Goal: Task Accomplishment & Management: Manage account settings

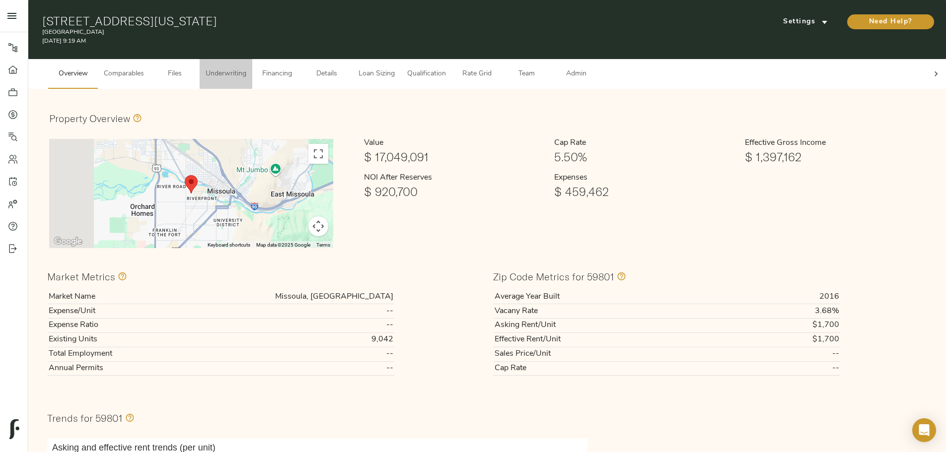
click at [246, 70] on span "Underwriting" at bounding box center [226, 74] width 41 height 12
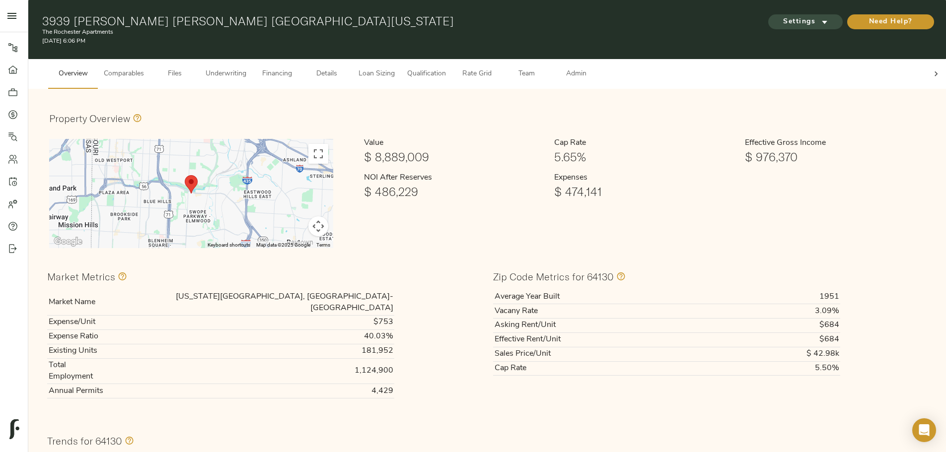
click at [778, 22] on span "Settings" at bounding box center [805, 22] width 55 height 12
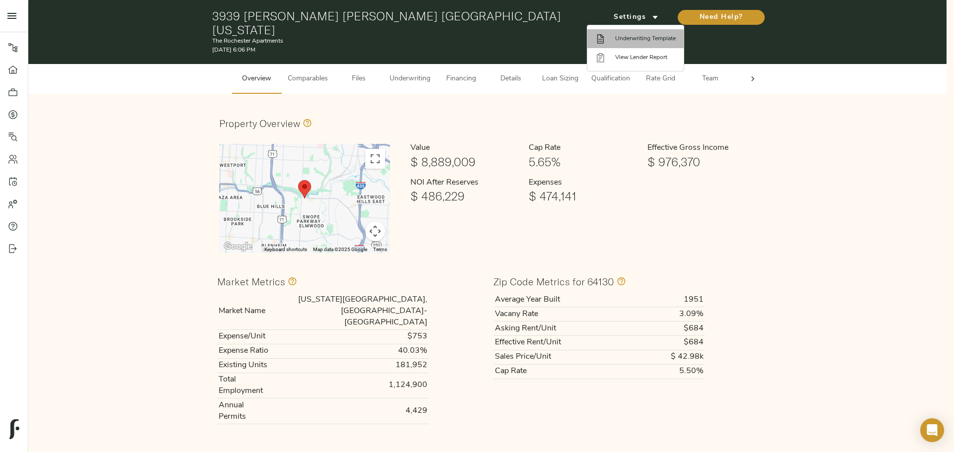
click at [633, 40] on span "Underwriting Template" at bounding box center [645, 38] width 61 height 9
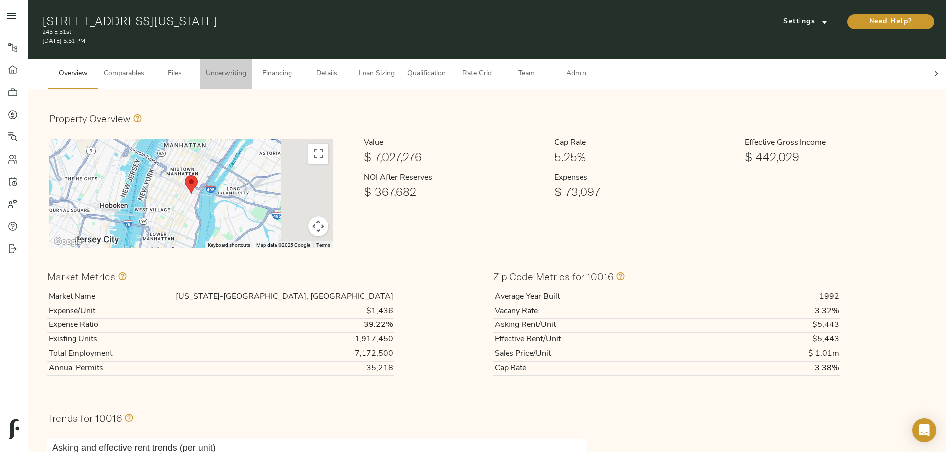
drag, startPoint x: 408, startPoint y: 67, endPoint x: 423, endPoint y: 78, distance: 19.5
click at [246, 68] on span "Underwriting" at bounding box center [226, 74] width 41 height 12
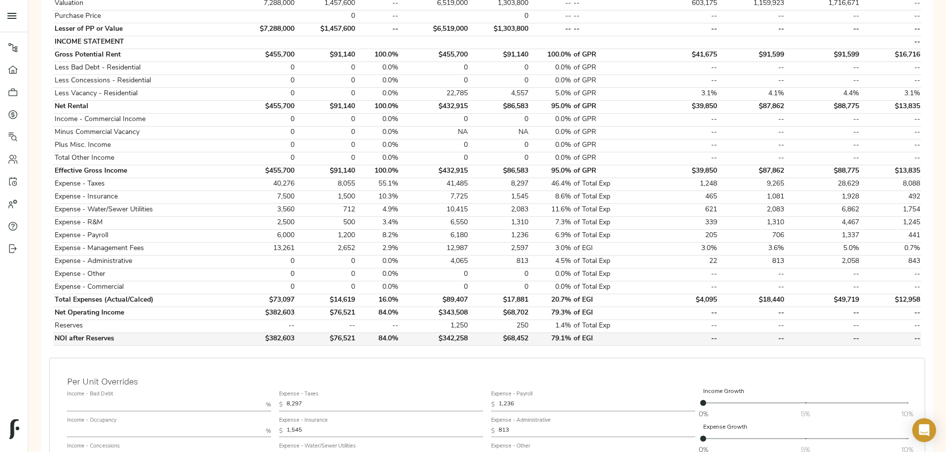
scroll to position [149, 0]
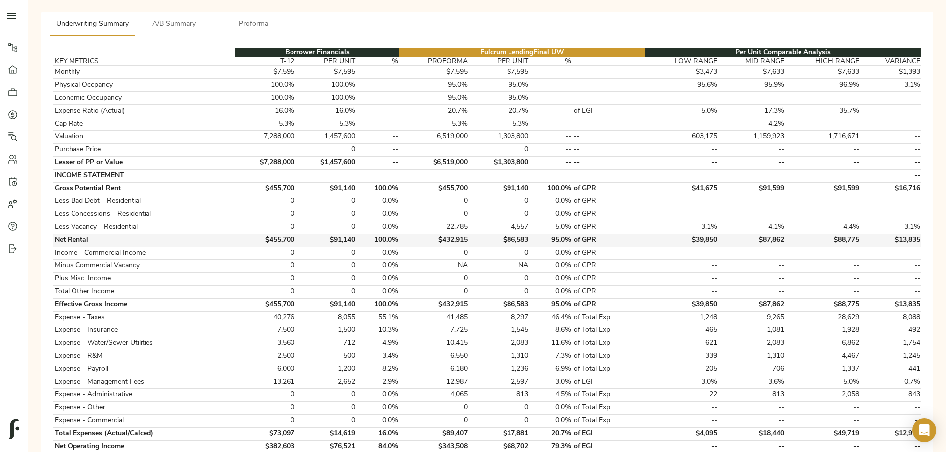
click at [296, 234] on td "$455,700" at bounding box center [265, 240] width 61 height 13
copy td "$455,700"
click at [296, 260] on td "0" at bounding box center [265, 266] width 61 height 13
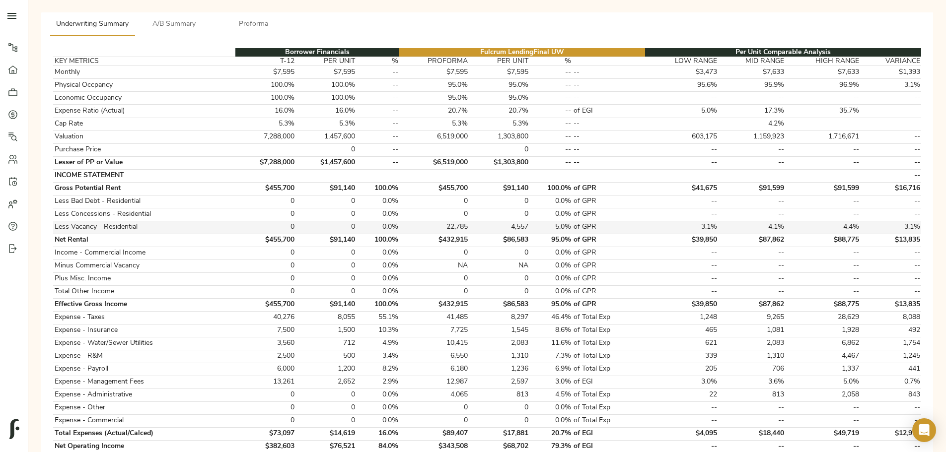
scroll to position [0, 0]
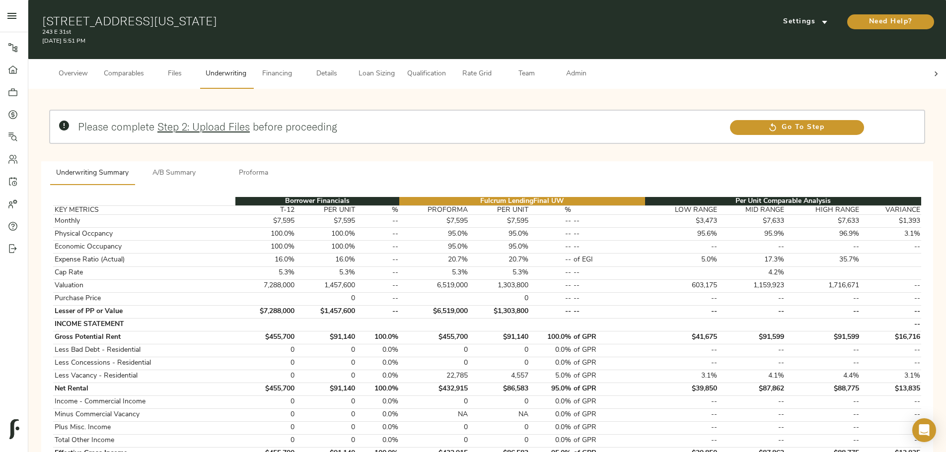
drag, startPoint x: 305, startPoint y: 61, endPoint x: 336, endPoint y: 65, distance: 30.6
click at [144, 68] on span "Comparables" at bounding box center [124, 74] width 40 height 12
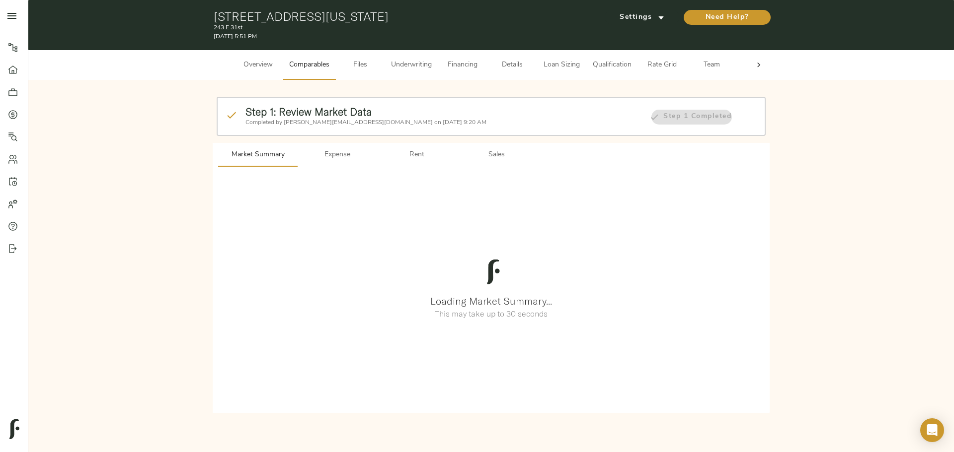
click at [503, 58] on button "Details" at bounding box center [512, 65] width 50 height 30
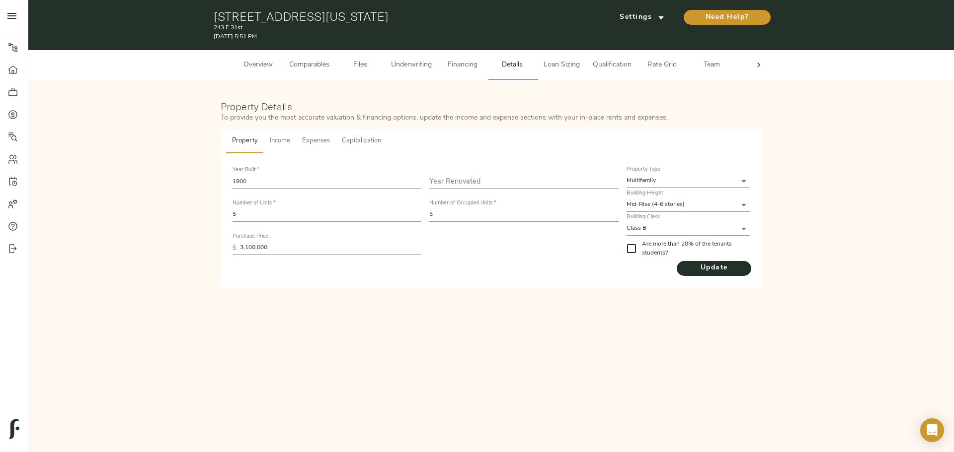
click at [476, 182] on input "text" at bounding box center [523, 181] width 189 height 13
type input "2024"
click at [361, 145] on span "Capitalization" at bounding box center [361, 141] width 39 height 11
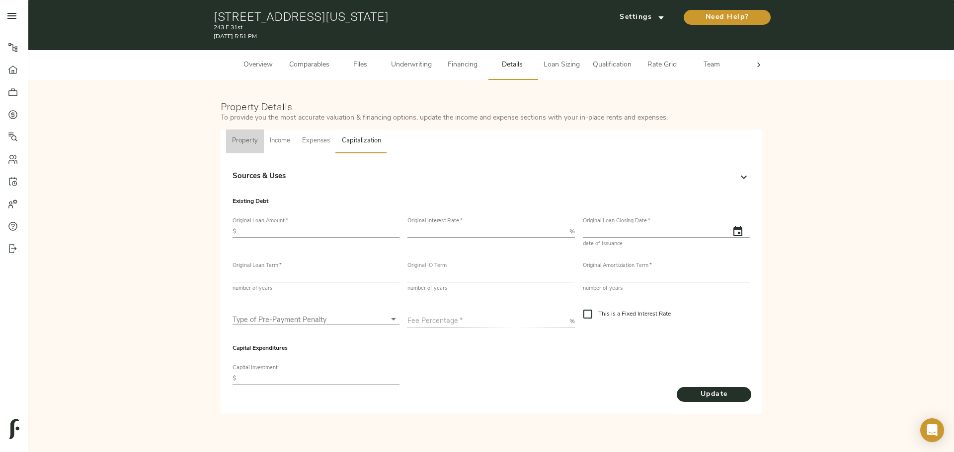
click at [252, 137] on span "Property" at bounding box center [245, 141] width 26 height 11
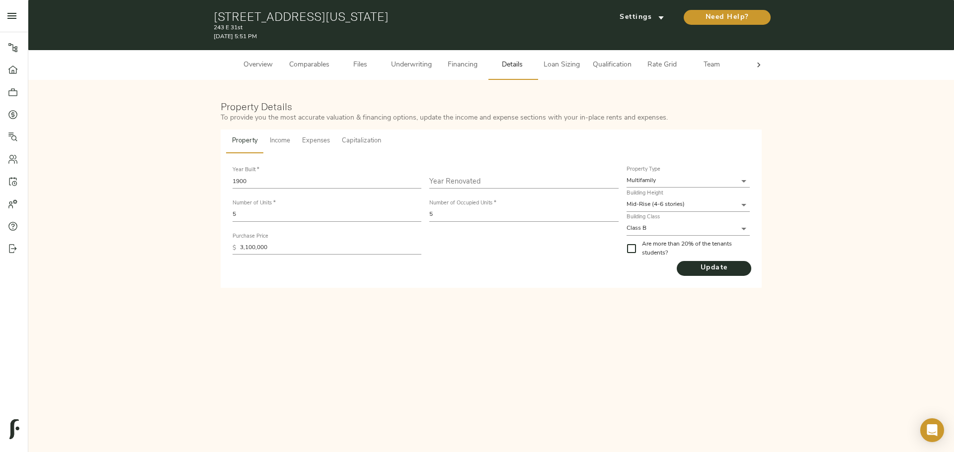
click at [462, 172] on div "Year Renovated" at bounding box center [523, 177] width 189 height 21
click at [462, 175] on input "text" at bounding box center [523, 181] width 189 height 13
type input "2024"
click at [690, 229] on body "243 E 31st - 243 E 31st St, New York, NY 10016 Pipeline Dashboard Portfolio Quo…" at bounding box center [477, 226] width 954 height 452
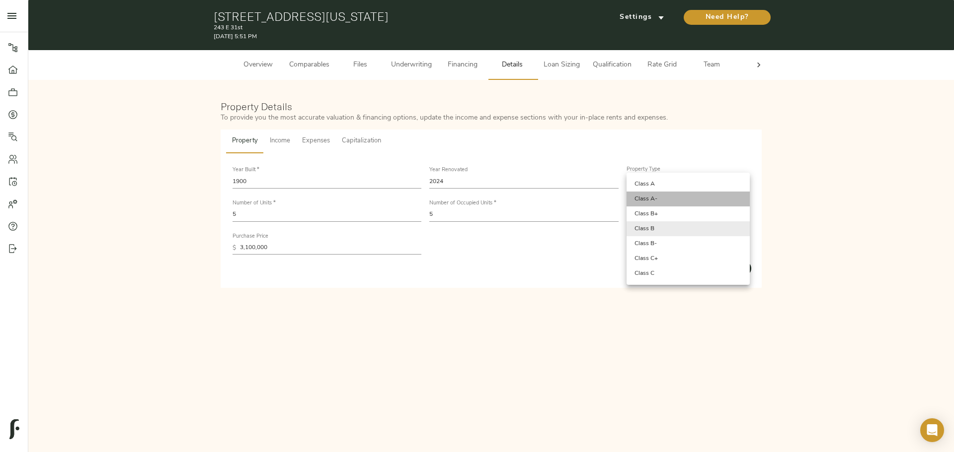
click at [640, 195] on li "Class A-" at bounding box center [687, 199] width 123 height 15
type input "Class A-"
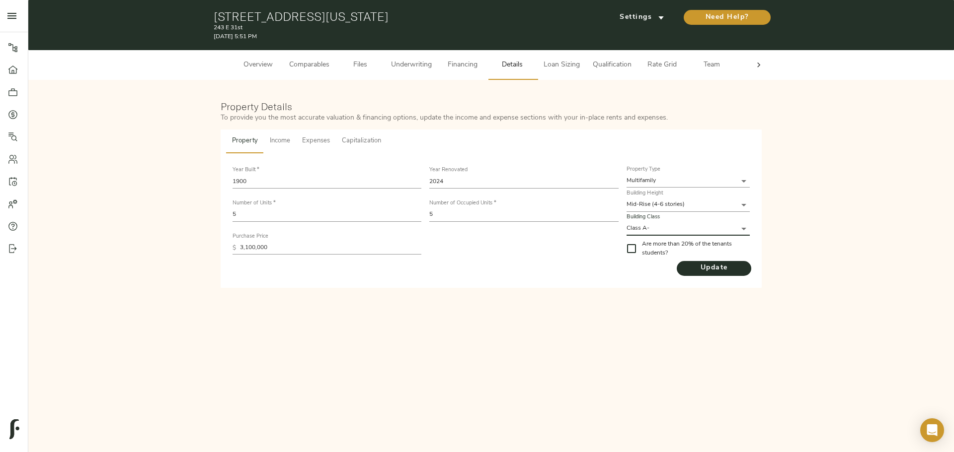
click at [558, 241] on div "Year Built   * 1900 Year Renovated 2024 Number of Units   * 5 Number of Occupie…" at bounding box center [425, 211] width 394 height 100
click at [414, 68] on span "Underwriting" at bounding box center [411, 65] width 41 height 12
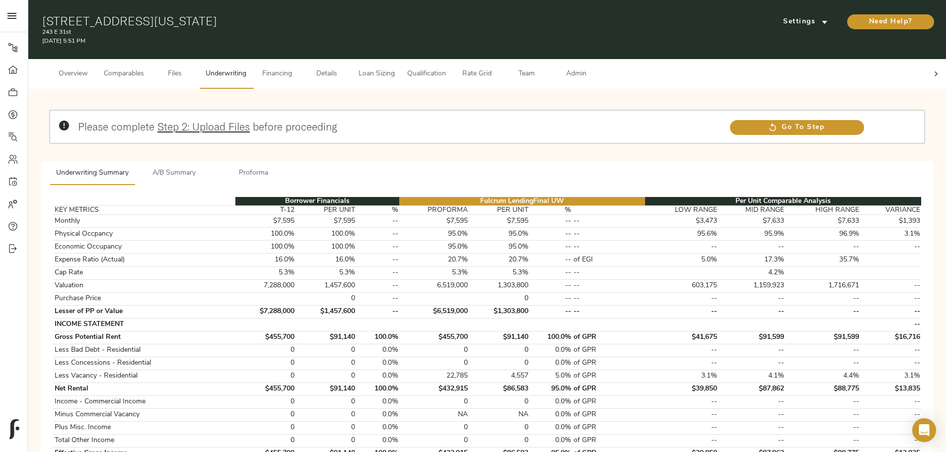
click at [208, 167] on span "A/B Summary" at bounding box center [175, 173] width 68 height 12
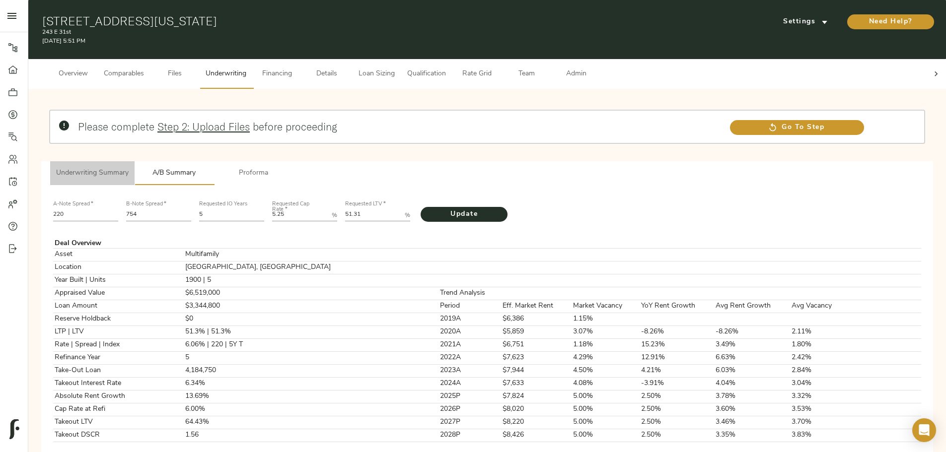
click at [129, 167] on span "Underwriting Summary" at bounding box center [92, 173] width 73 height 12
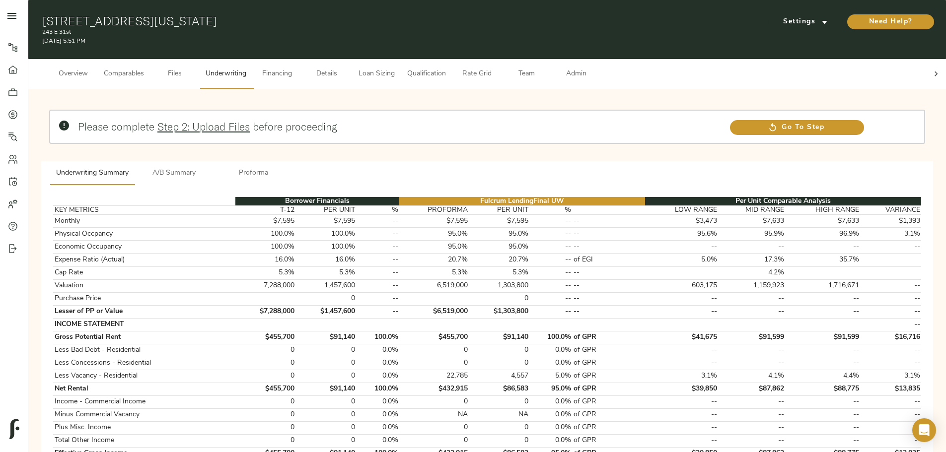
click at [346, 70] on span "Details" at bounding box center [327, 74] width 38 height 12
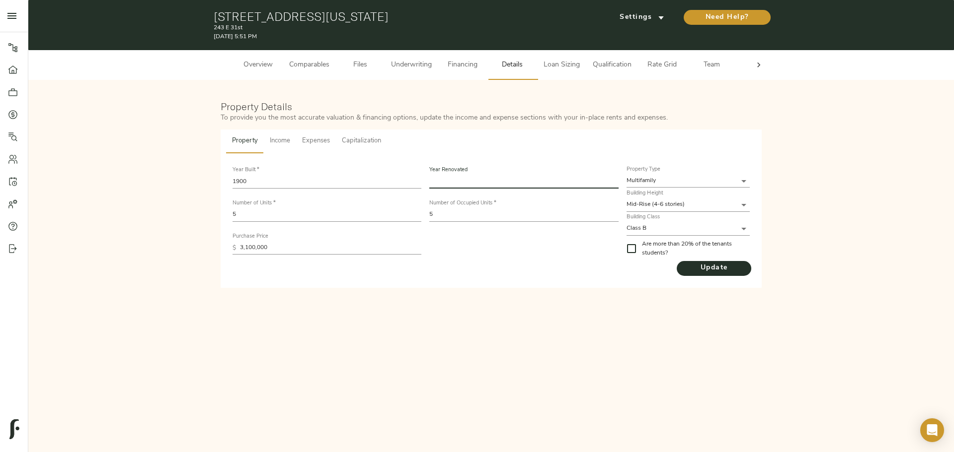
click at [480, 185] on input "text" at bounding box center [523, 181] width 189 height 13
type input "2024"
click at [696, 263] on span "Update" at bounding box center [713, 268] width 74 height 12
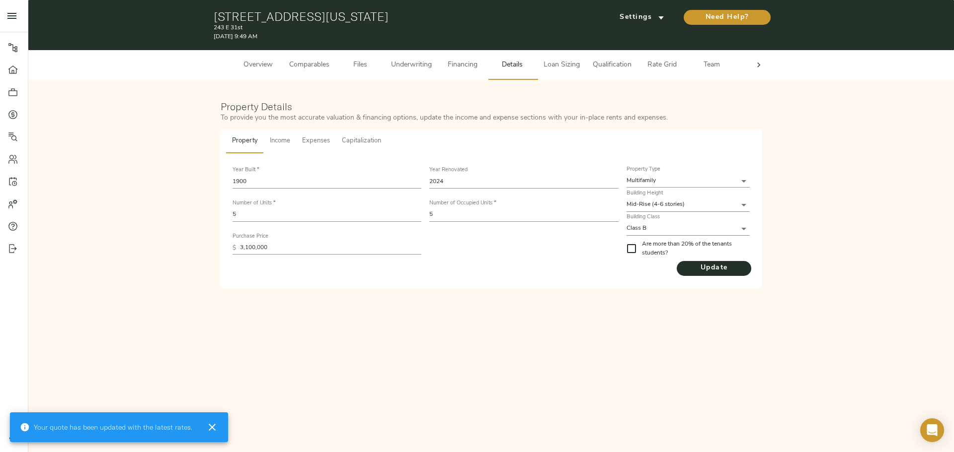
click at [376, 134] on button "Capitalization" at bounding box center [361, 142] width 51 height 24
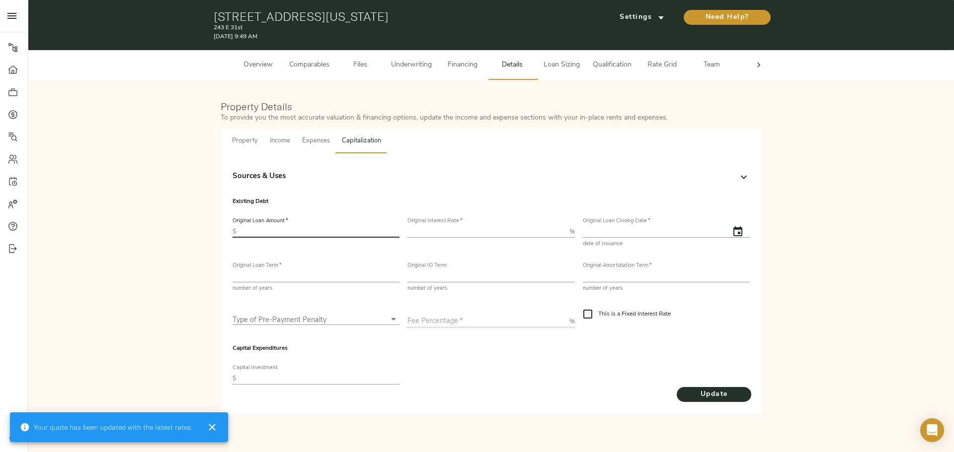
click at [314, 227] on input "text" at bounding box center [319, 232] width 159 height 12
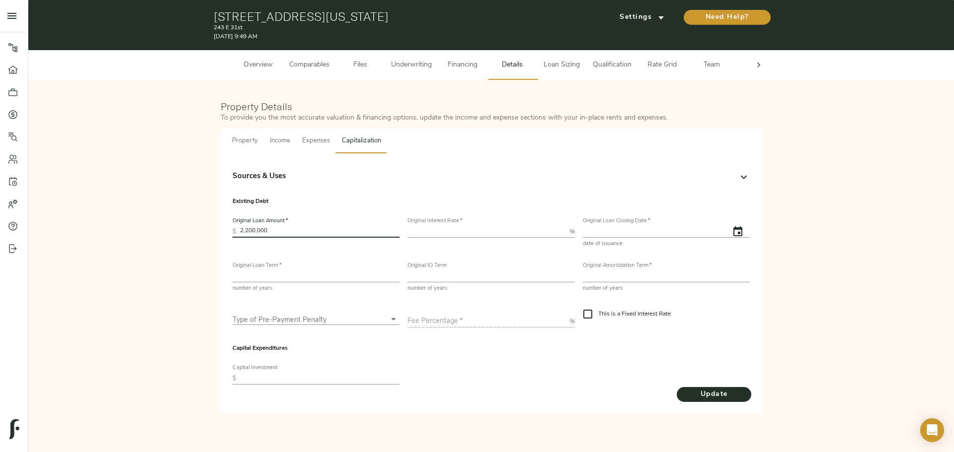
type input "2,200,000"
click at [438, 222] on label "Original Interest Rate   *" at bounding box center [434, 221] width 55 height 5
click at [438, 229] on input "number" at bounding box center [485, 232] width 157 height 12
type input "8"
click at [610, 227] on input "text" at bounding box center [652, 232] width 139 height 12
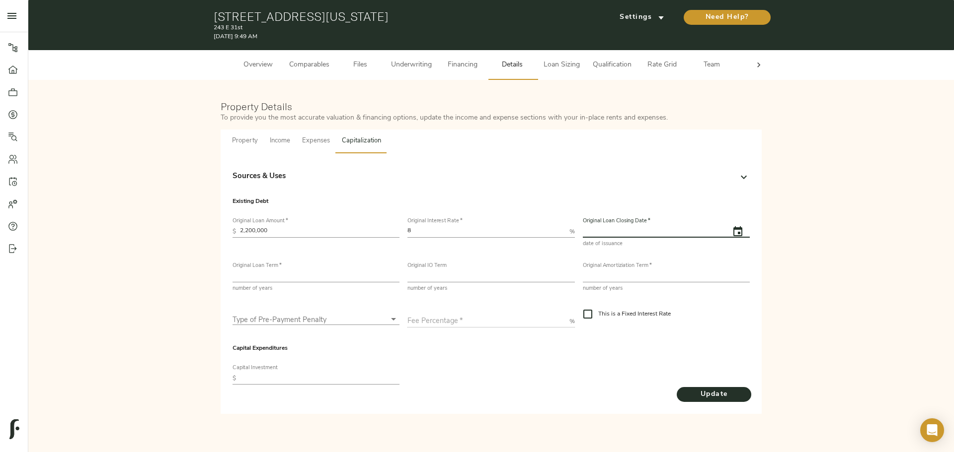
click at [738, 229] on icon "button" at bounding box center [737, 231] width 9 height 10
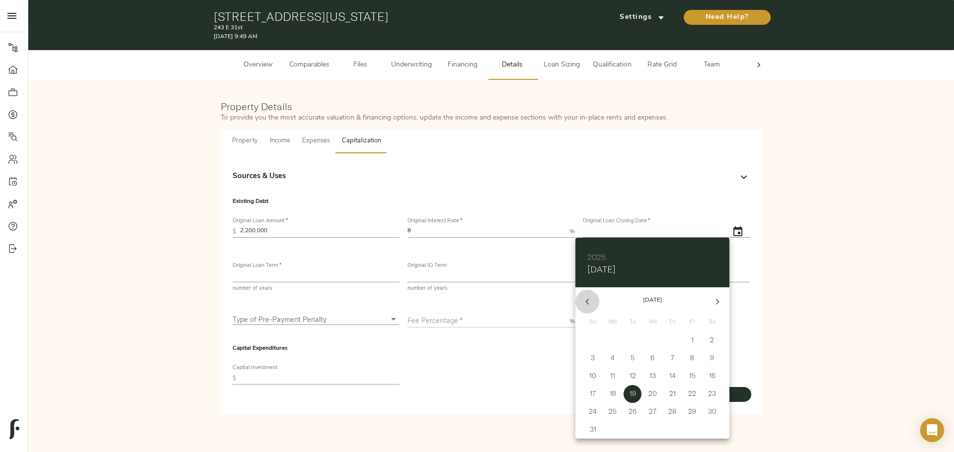
click at [587, 296] on icon "button" at bounding box center [587, 302] width 12 height 12
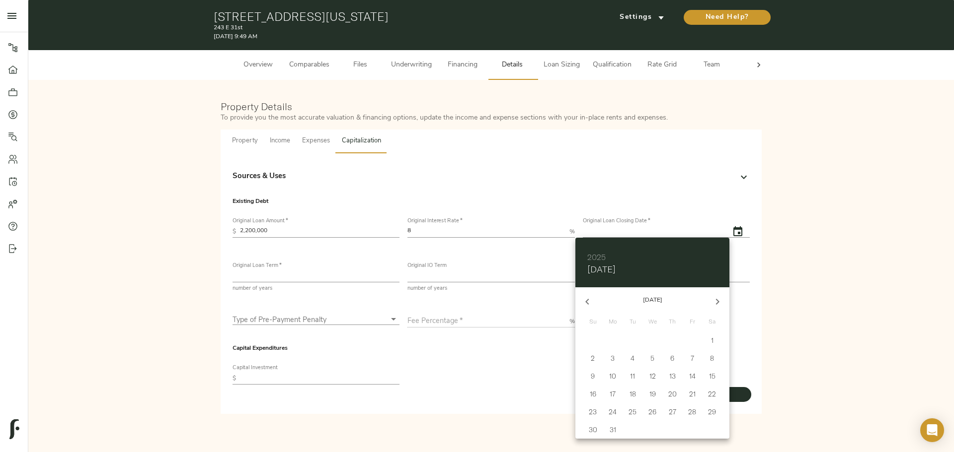
click at [587, 296] on icon "button" at bounding box center [587, 302] width 12 height 12
click at [601, 256] on h6 "2025" at bounding box center [596, 257] width 18 height 14
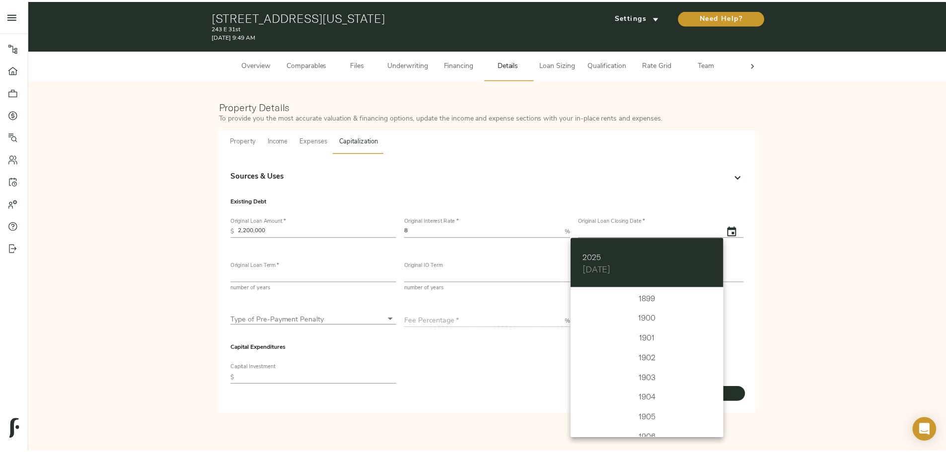
scroll to position [2444, 0]
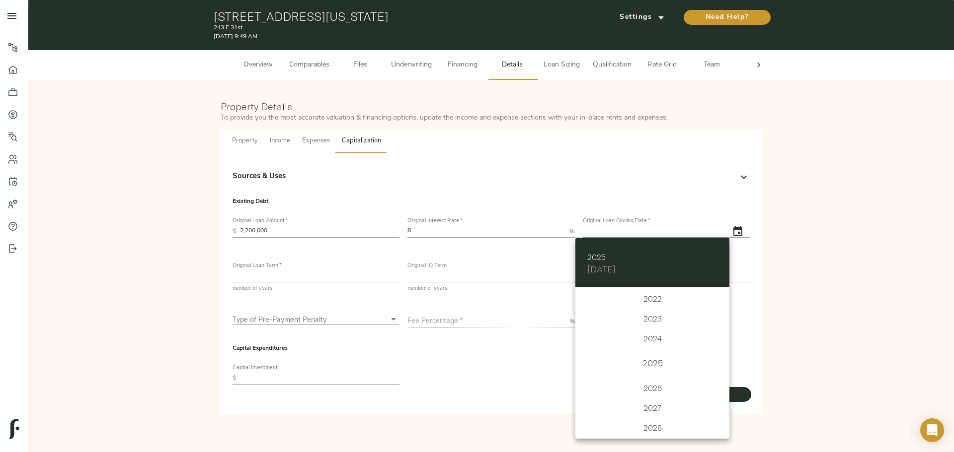
click at [653, 335] on div "2024" at bounding box center [652, 339] width 154 height 20
click at [718, 298] on icon "button" at bounding box center [717, 302] width 12 height 12
click at [633, 340] on p "3" at bounding box center [632, 340] width 4 height 10
type input "09/02/2024"
click at [540, 373] on div at bounding box center [477, 226] width 954 height 452
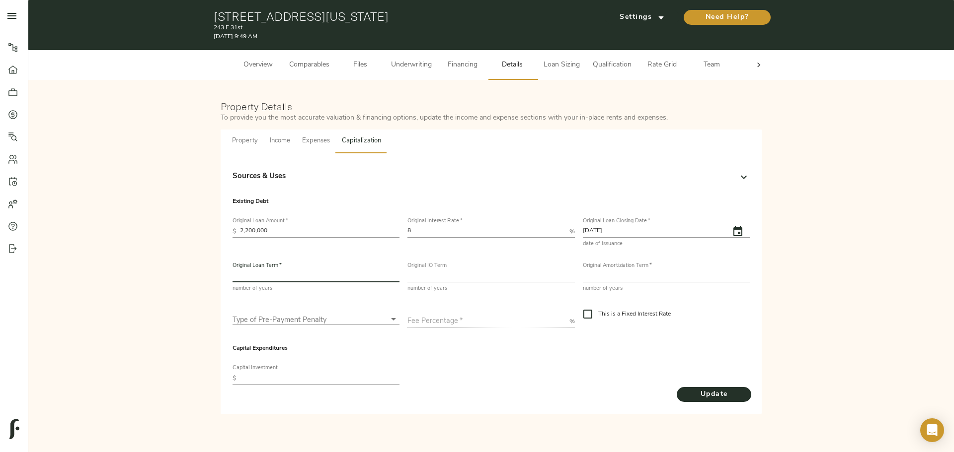
click at [252, 276] on input "number" at bounding box center [315, 277] width 167 height 12
type input "3"
click at [474, 278] on input "number" at bounding box center [490, 277] width 167 height 12
type input "3"
click at [616, 274] on input "number" at bounding box center [666, 277] width 167 height 12
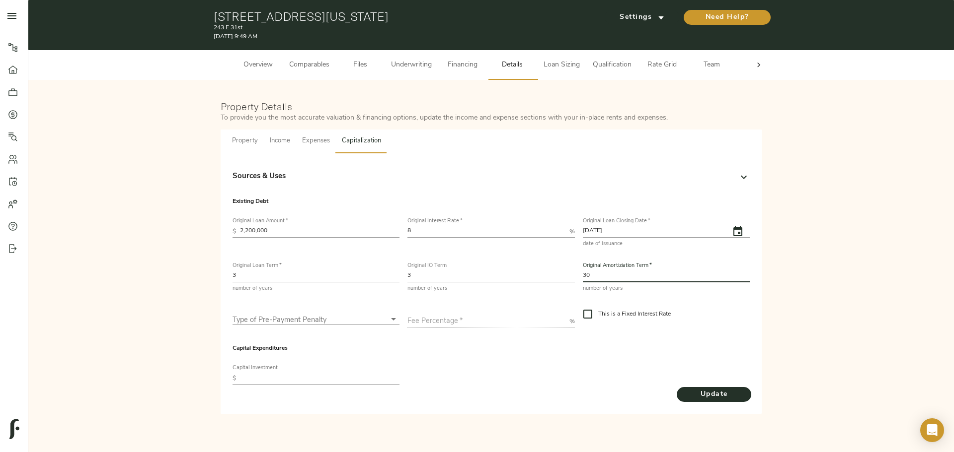
type input "30"
click at [316, 319] on body "243 E 31st - 243 E 31st St, New York, NY 10016 Pipeline Dashboard Portfolio Quo…" at bounding box center [477, 226] width 954 height 452
click at [296, 365] on li "None" at bounding box center [315, 364] width 167 height 15
type input "none"
click at [591, 314] on input "This is a Fixed Interest Rate" at bounding box center [587, 314] width 21 height 21
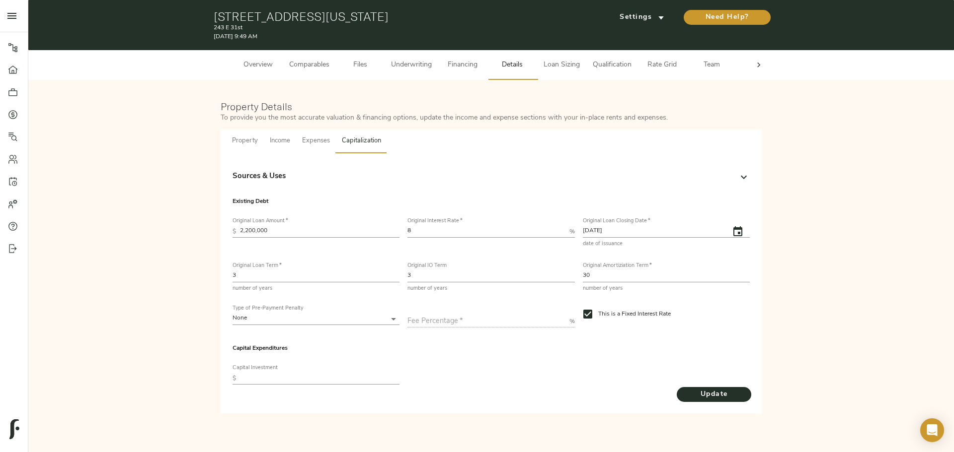
click at [589, 314] on input "This is a Fixed Interest Rate" at bounding box center [587, 314] width 21 height 21
checkbox input "false"
click at [250, 373] on input "text" at bounding box center [319, 379] width 159 height 12
type input "700,000"
click at [463, 384] on div "Capital Expenditures Capital Investment $ 700,000" at bounding box center [490, 360] width 525 height 61
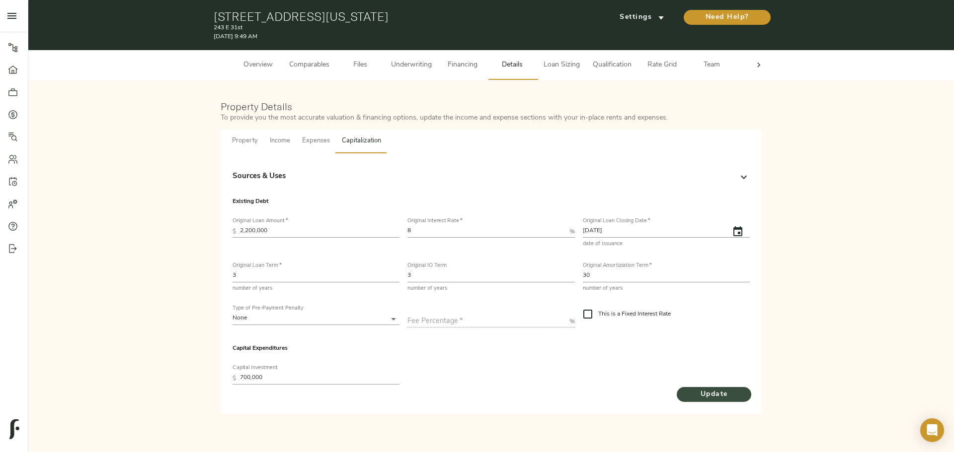
click at [702, 390] on span "Update" at bounding box center [713, 395] width 55 height 12
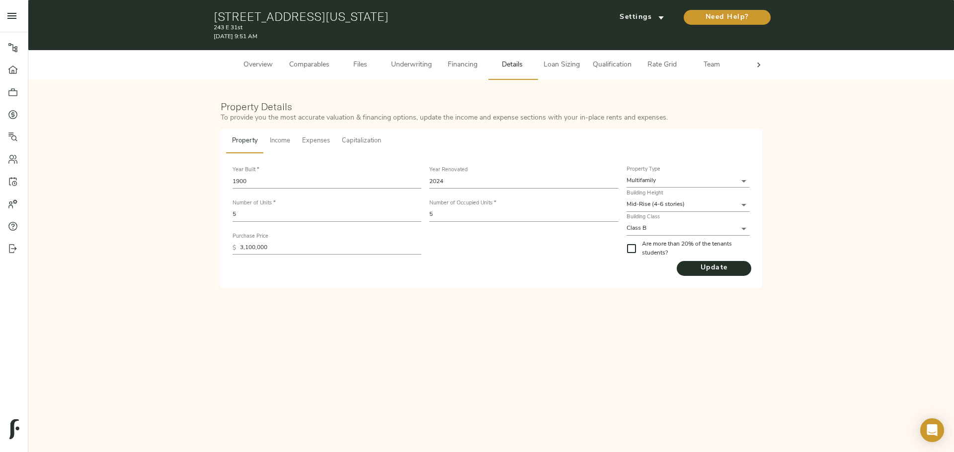
click at [354, 145] on span "Capitalization" at bounding box center [361, 141] width 39 height 11
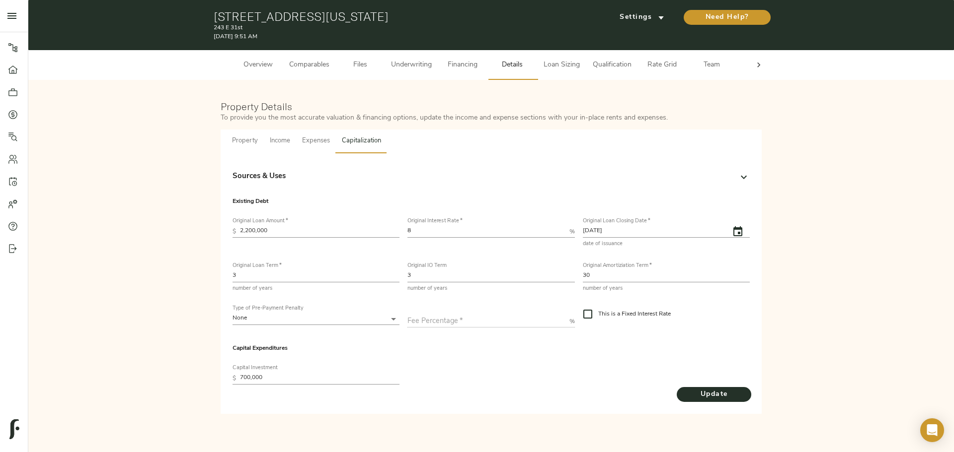
click at [330, 171] on div "Sources & Uses" at bounding box center [481, 176] width 499 height 11
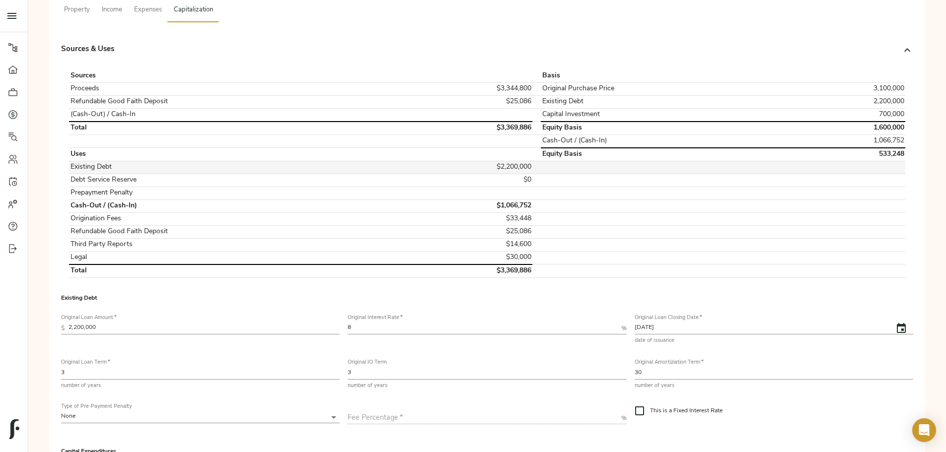
scroll to position [0, 0]
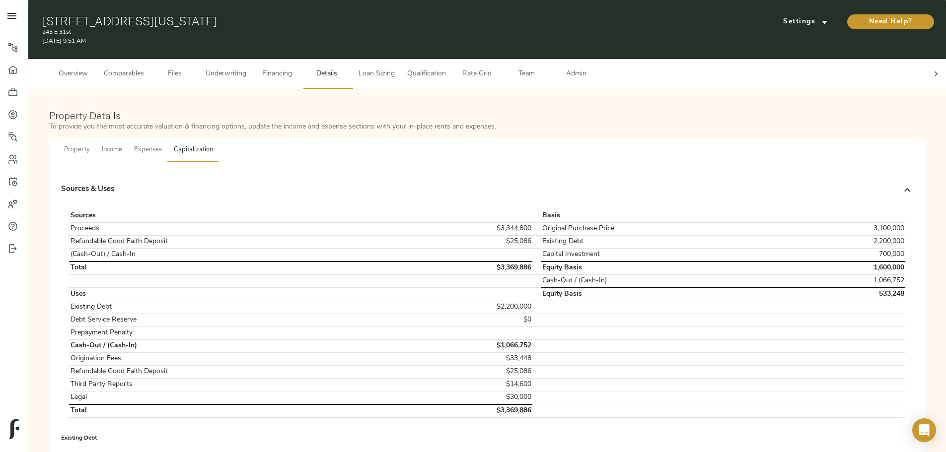
click at [575, 185] on div "Sources & Uses" at bounding box center [478, 189] width 834 height 11
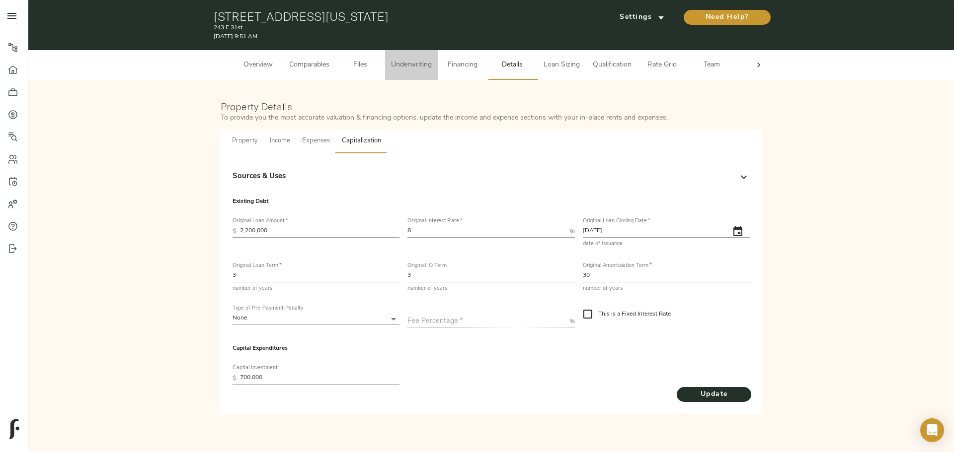
click at [407, 65] on span "Underwriting" at bounding box center [411, 65] width 41 height 12
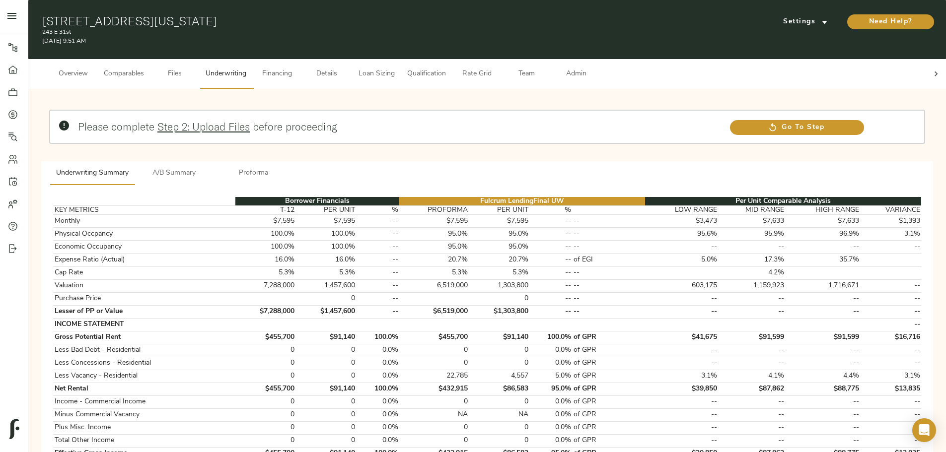
click at [208, 167] on span "A/B Summary" at bounding box center [175, 173] width 68 height 12
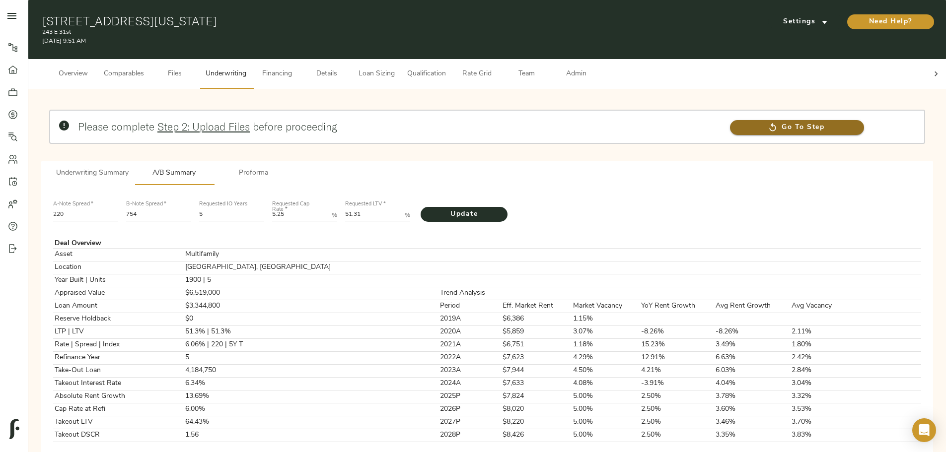
click at [730, 122] on span "Go To Step" at bounding box center [797, 128] width 134 height 12
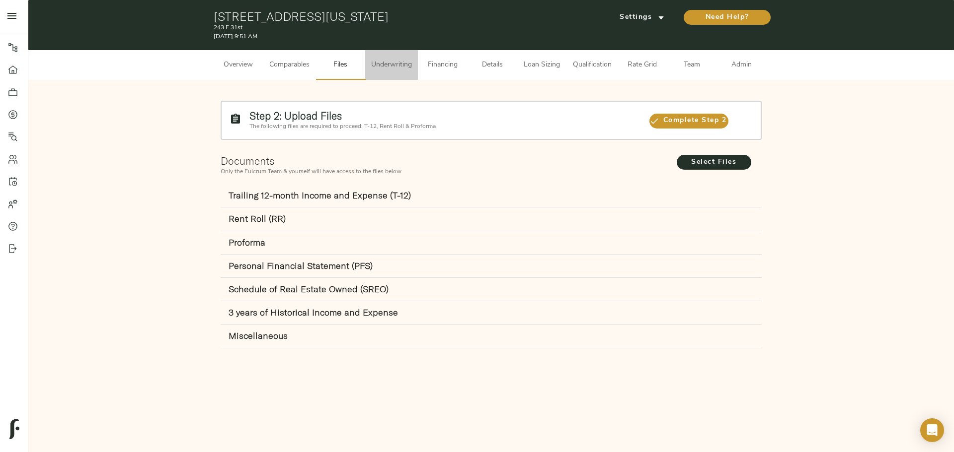
click at [386, 65] on span "Underwriting" at bounding box center [391, 65] width 41 height 12
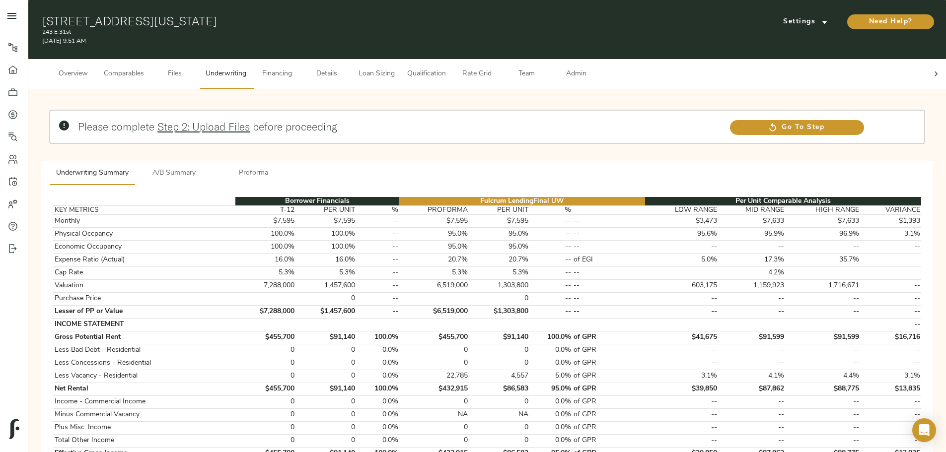
click at [208, 167] on span "A/B Summary" at bounding box center [175, 173] width 68 height 12
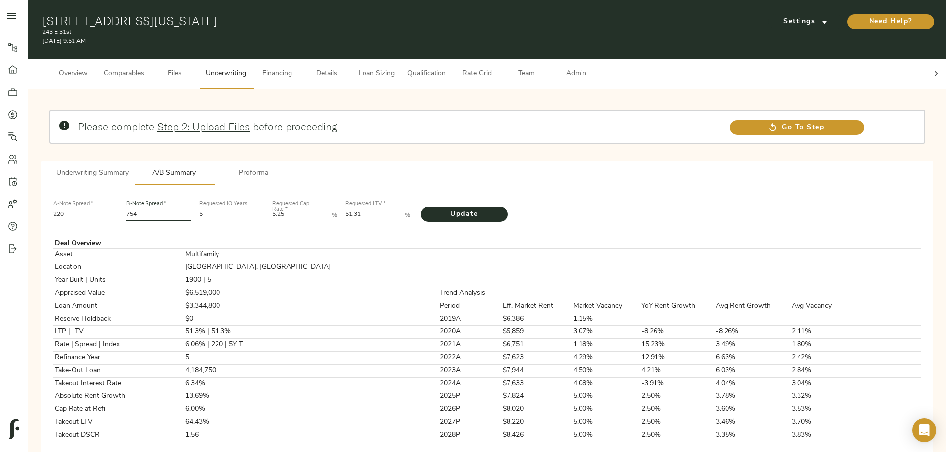
click at [191, 209] on input "754" at bounding box center [158, 215] width 65 height 12
type input "7"
type input "844"
click at [401, 209] on LTV "51.31" at bounding box center [373, 215] width 56 height 12
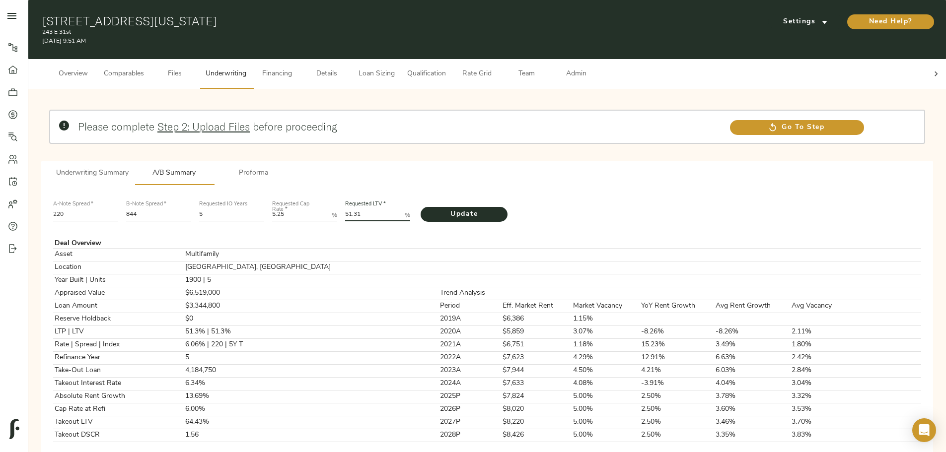
click at [401, 209] on LTV "51.31" at bounding box center [373, 215] width 56 height 12
type LTV "55.23"
click at [491, 209] on span "Update" at bounding box center [464, 215] width 67 height 12
click at [129, 167] on span "Underwriting Summary" at bounding box center [92, 173] width 73 height 12
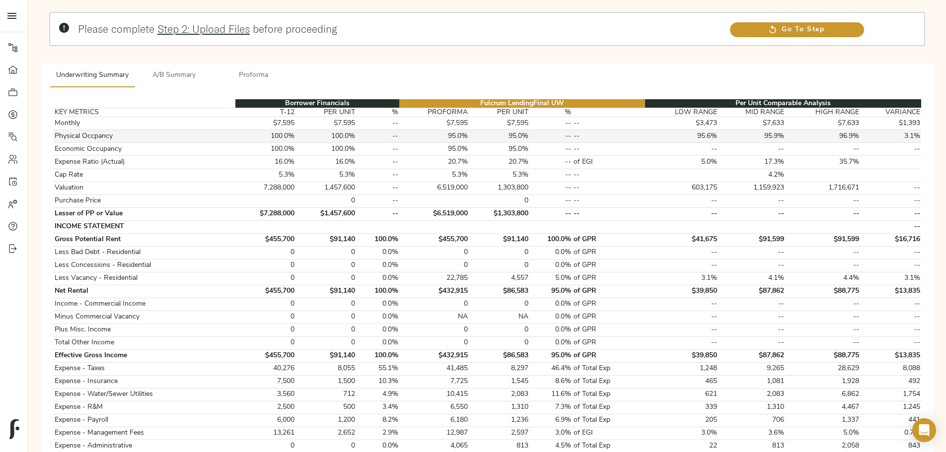
scroll to position [50, 0]
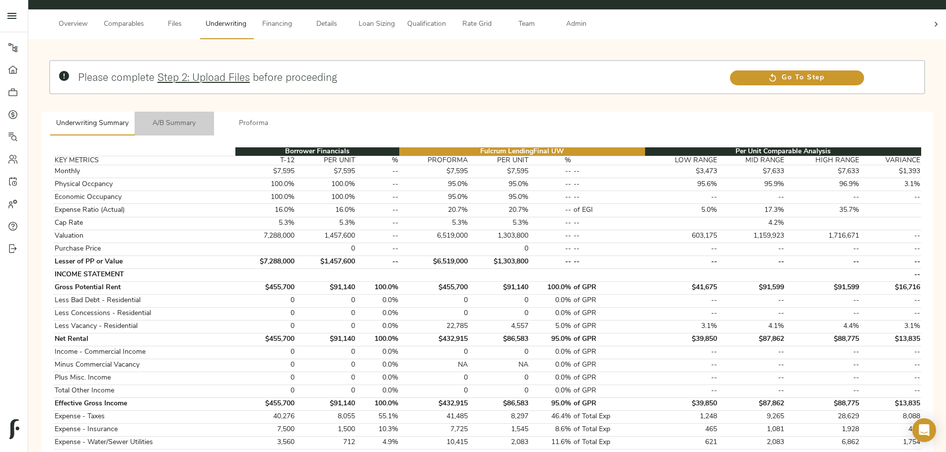
click at [208, 118] on span "A/B Summary" at bounding box center [175, 124] width 68 height 12
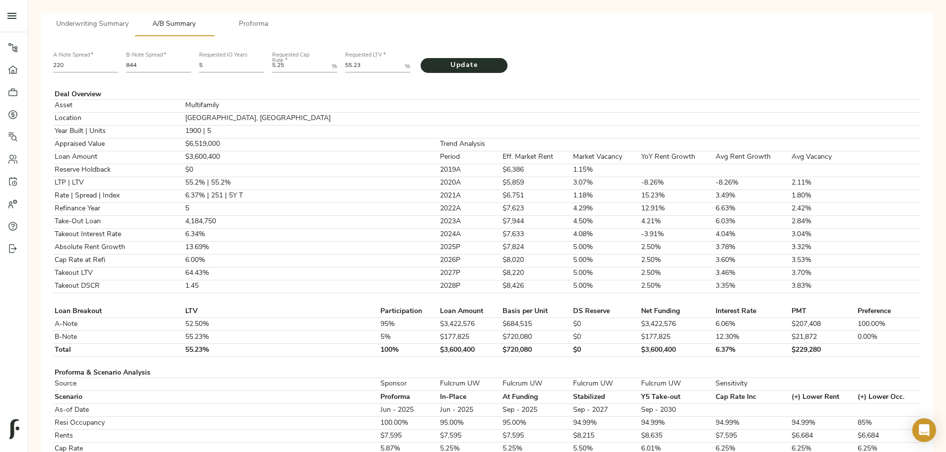
scroll to position [0, 0]
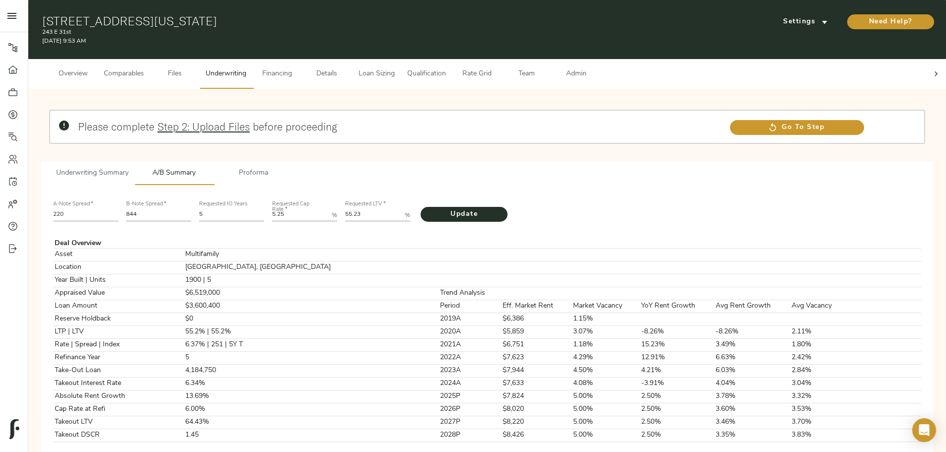
click at [346, 68] on span "Details" at bounding box center [327, 74] width 38 height 12
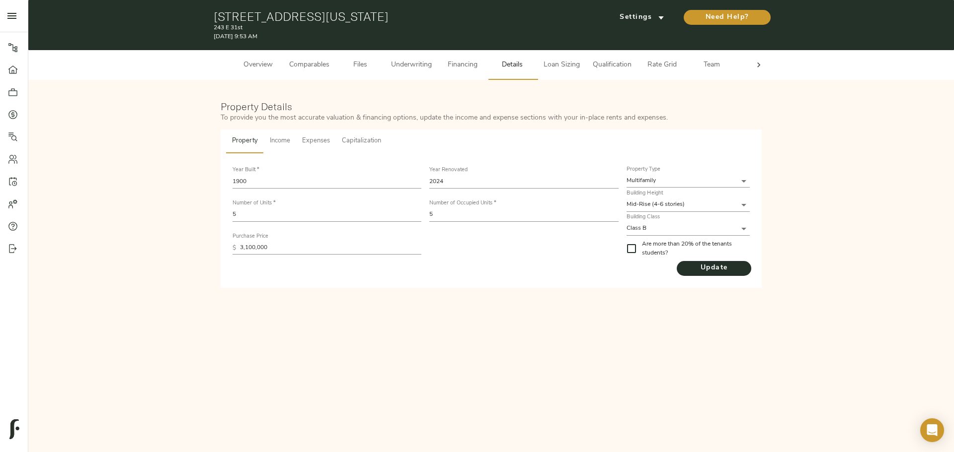
click at [654, 221] on div "Building Class Class B Class B" at bounding box center [687, 224] width 123 height 21
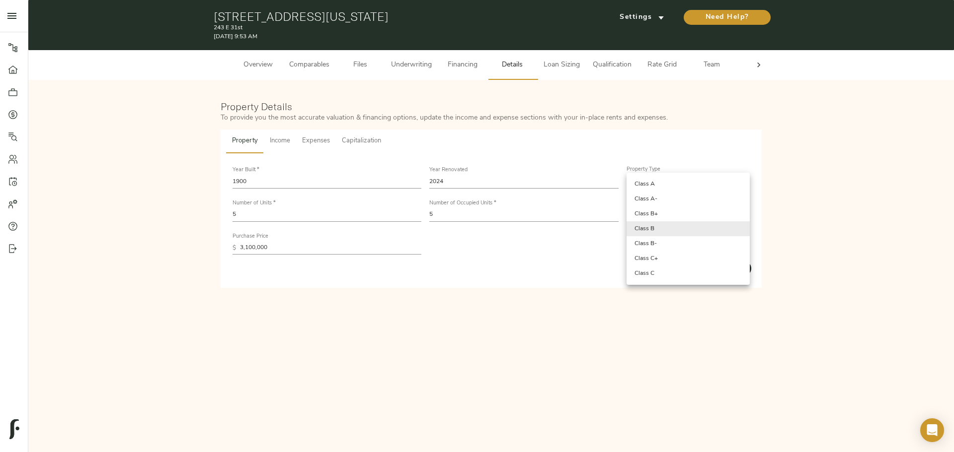
click at [654, 226] on body "243 E 31st - 243 E 31st St, New York, NY 10016 Pipeline Dashboard Portfolio Quo…" at bounding box center [477, 226] width 954 height 452
click at [657, 183] on li "Class A" at bounding box center [687, 184] width 123 height 15
type input "Class A"
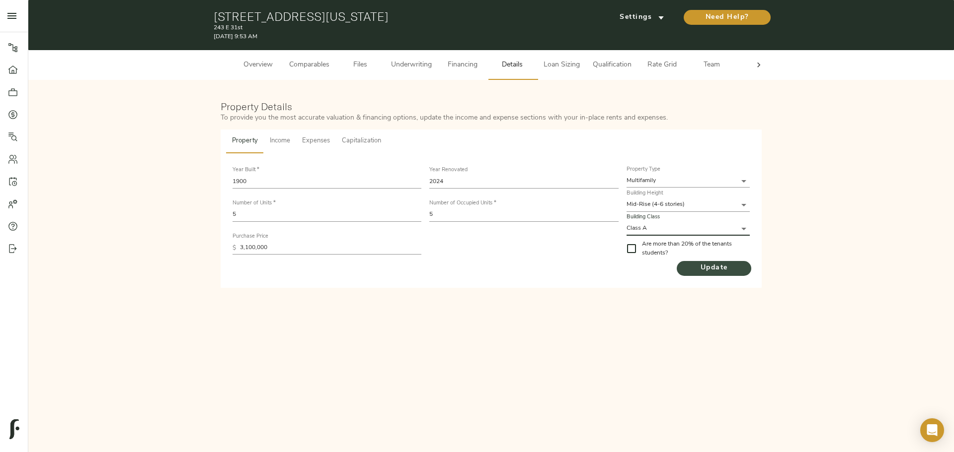
click at [702, 272] on span "Update" at bounding box center [713, 268] width 74 height 12
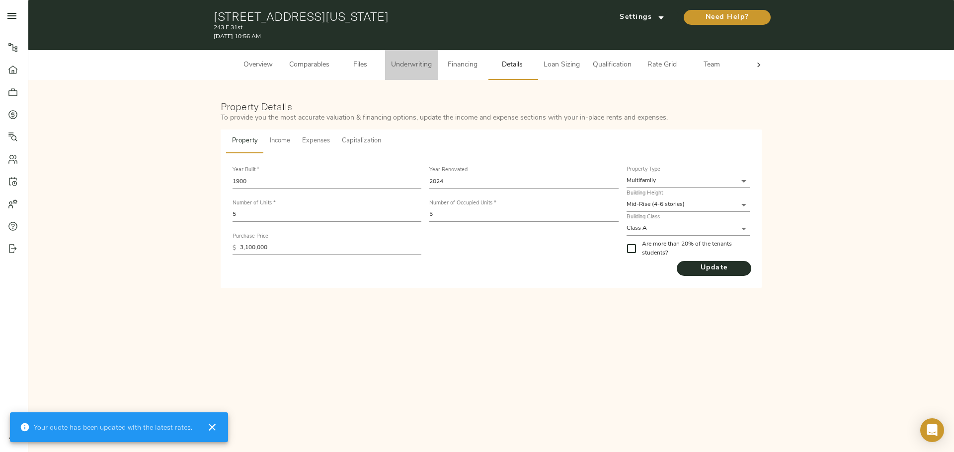
click at [410, 64] on span "Underwriting" at bounding box center [411, 65] width 41 height 12
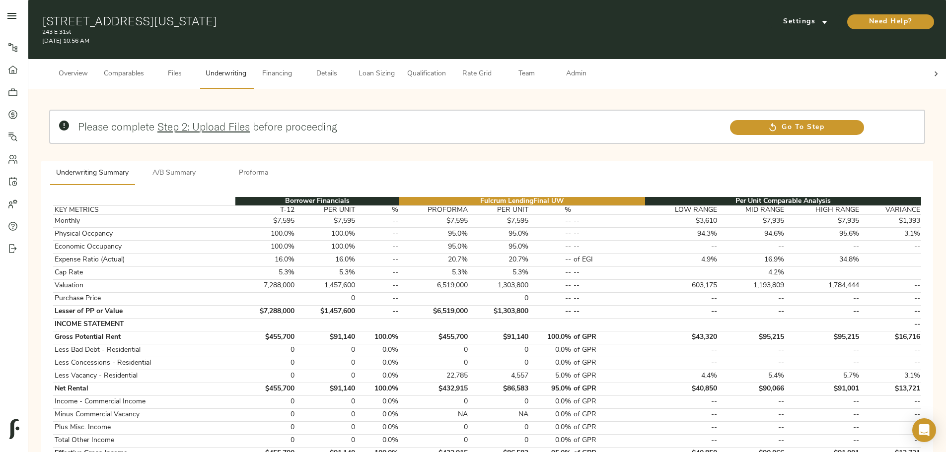
click at [288, 167] on span "Proforma" at bounding box center [254, 173] width 68 height 12
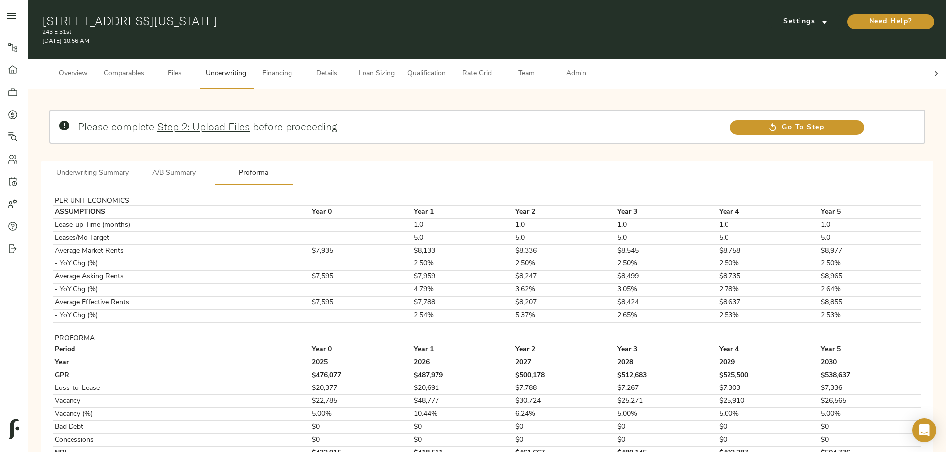
click at [208, 167] on span "A/B Summary" at bounding box center [175, 173] width 68 height 12
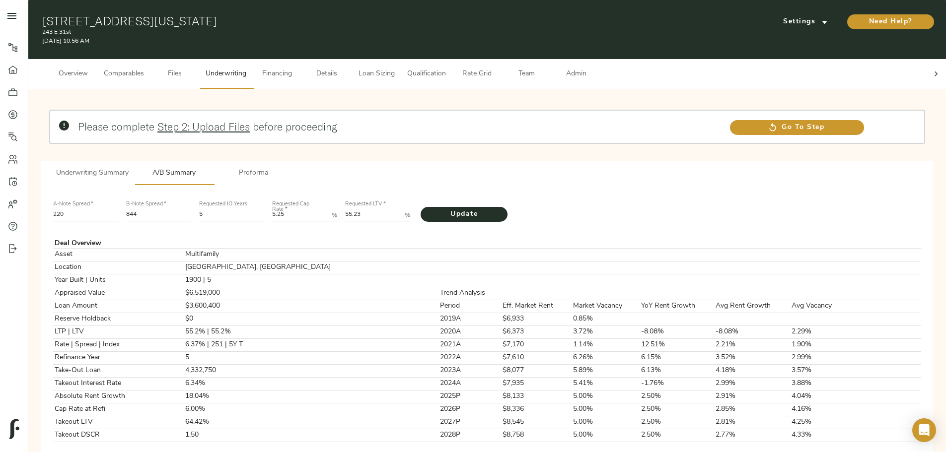
click at [129, 167] on span "Underwriting Summary" at bounding box center [92, 173] width 73 height 12
